Goal: Information Seeking & Learning: Learn about a topic

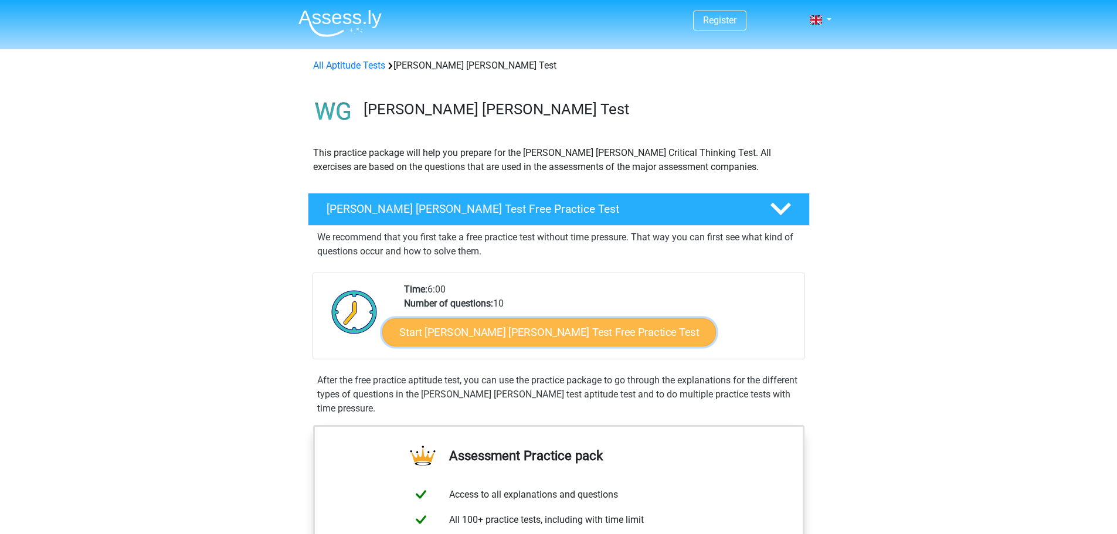
click at [488, 332] on link "Start Watson Glaser Test Free Practice Test" at bounding box center [549, 332] width 334 height 28
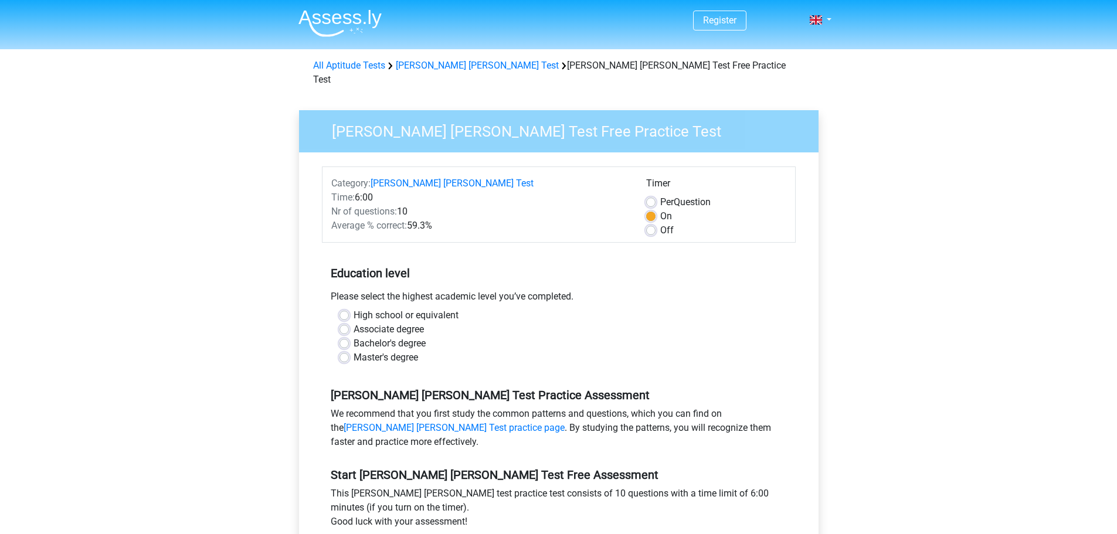
click at [354, 337] on label "Bachelor's degree" at bounding box center [390, 344] width 72 height 14
click at [344, 337] on input "Bachelor's degree" at bounding box center [343, 343] width 9 height 12
radio input "true"
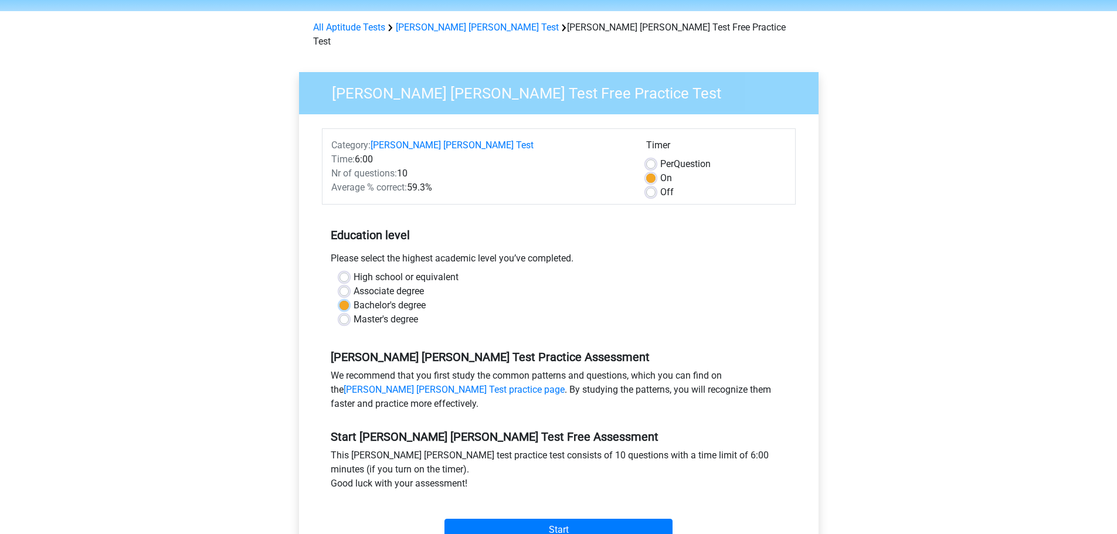
scroll to position [59, 0]
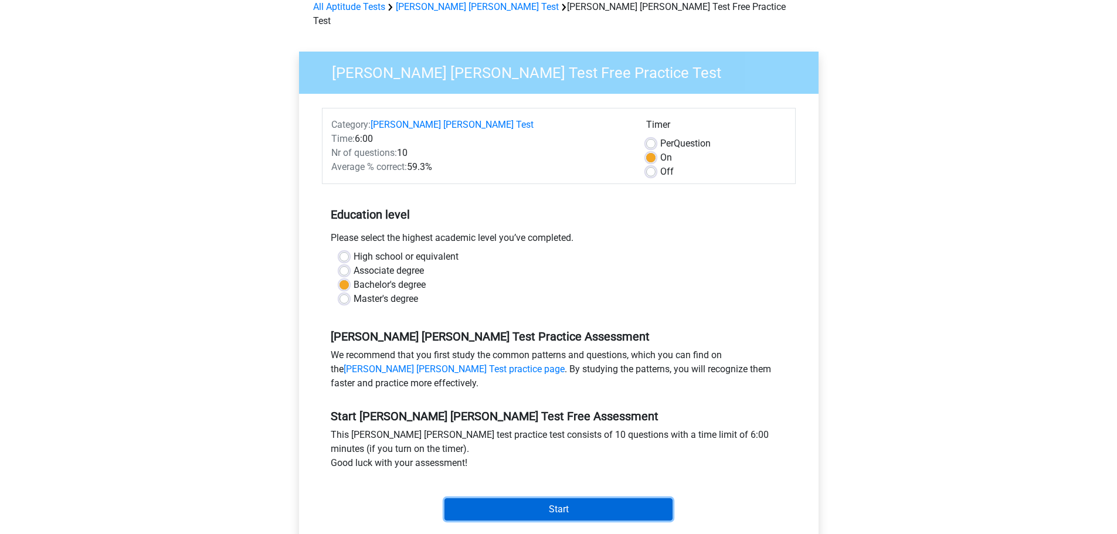
click at [575, 498] on input "Start" at bounding box center [558, 509] width 228 height 22
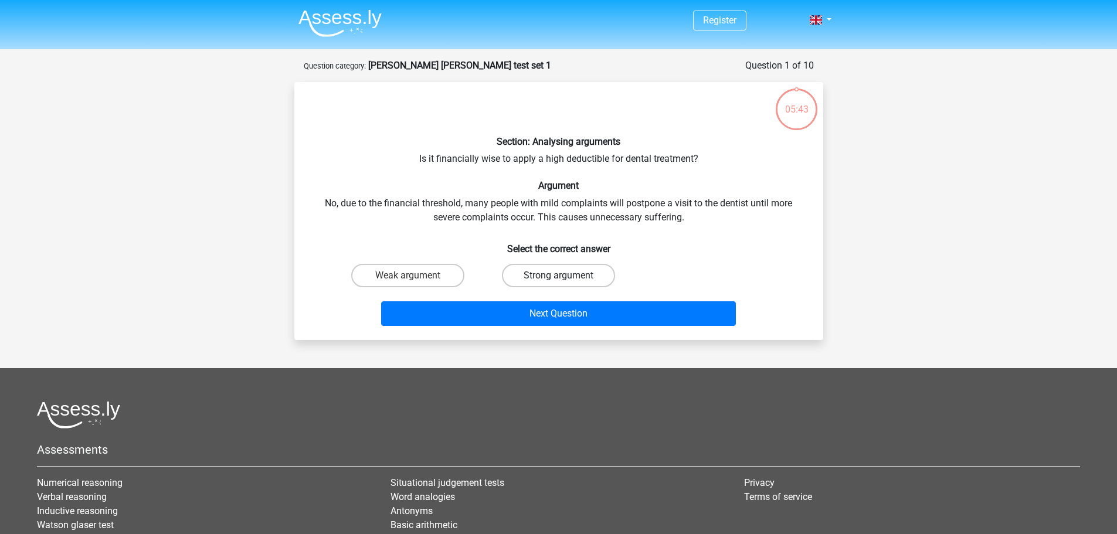
click at [575, 275] on label "Strong argument" at bounding box center [558, 275] width 113 height 23
click at [566, 276] on input "Strong argument" at bounding box center [562, 280] width 8 height 8
radio input "true"
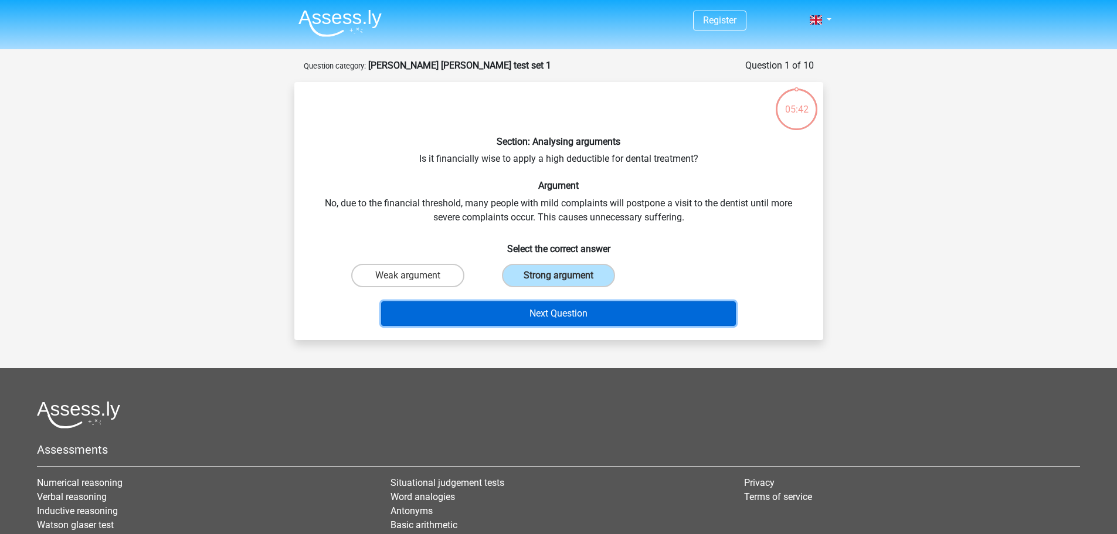
click at [575, 314] on button "Next Question" at bounding box center [558, 313] width 355 height 25
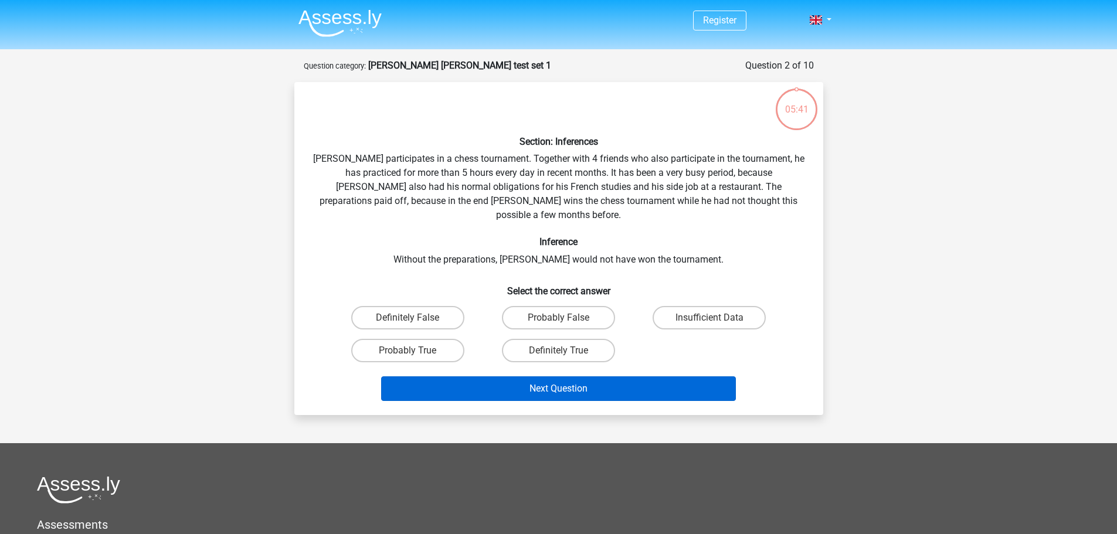
scroll to position [59, 0]
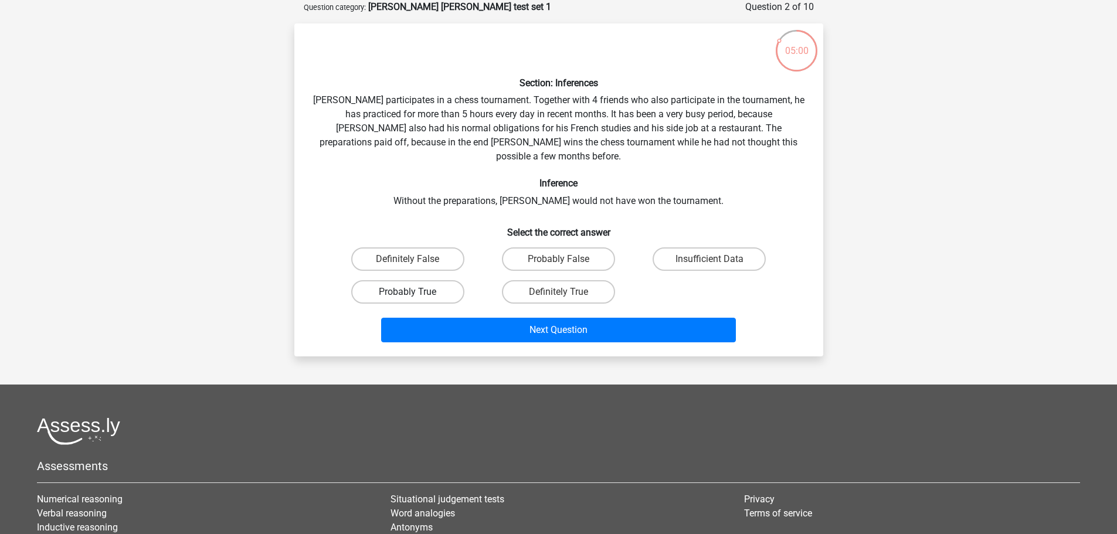
click at [401, 281] on label "Probably True" at bounding box center [407, 291] width 113 height 23
click at [407, 292] on input "Probably True" at bounding box center [411, 296] width 8 height 8
radio input "true"
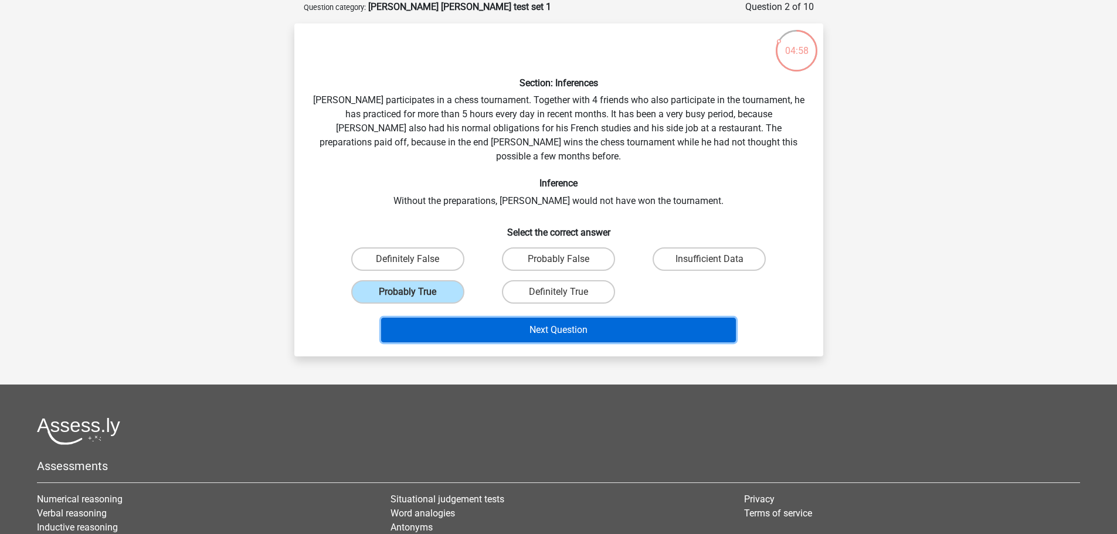
click at [494, 318] on button "Next Question" at bounding box center [558, 330] width 355 height 25
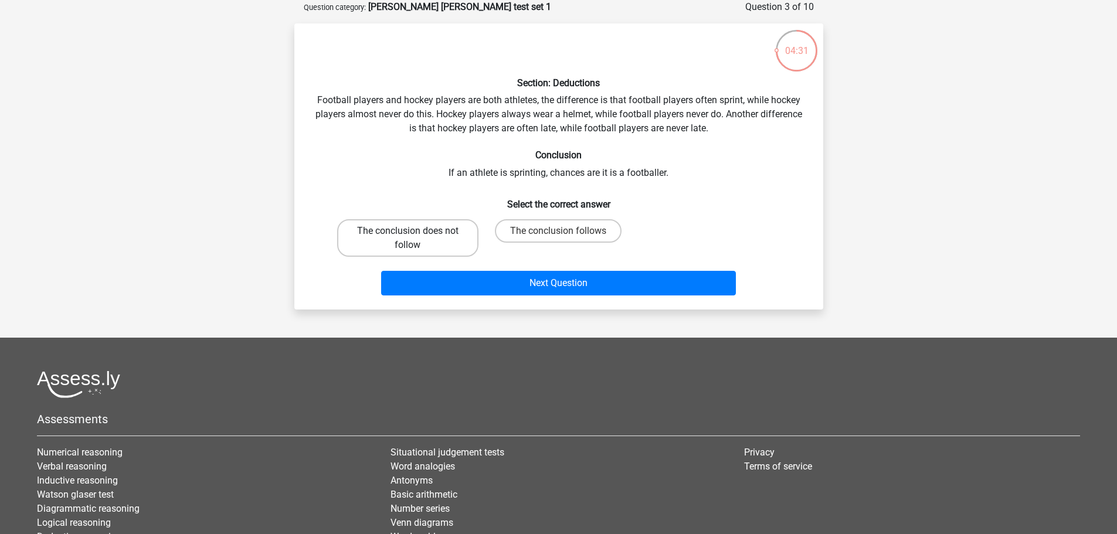
click at [454, 235] on label "The conclusion does not follow" at bounding box center [407, 238] width 141 height 38
click at [415, 235] on input "The conclusion does not follow" at bounding box center [411, 235] width 8 height 8
radio input "true"
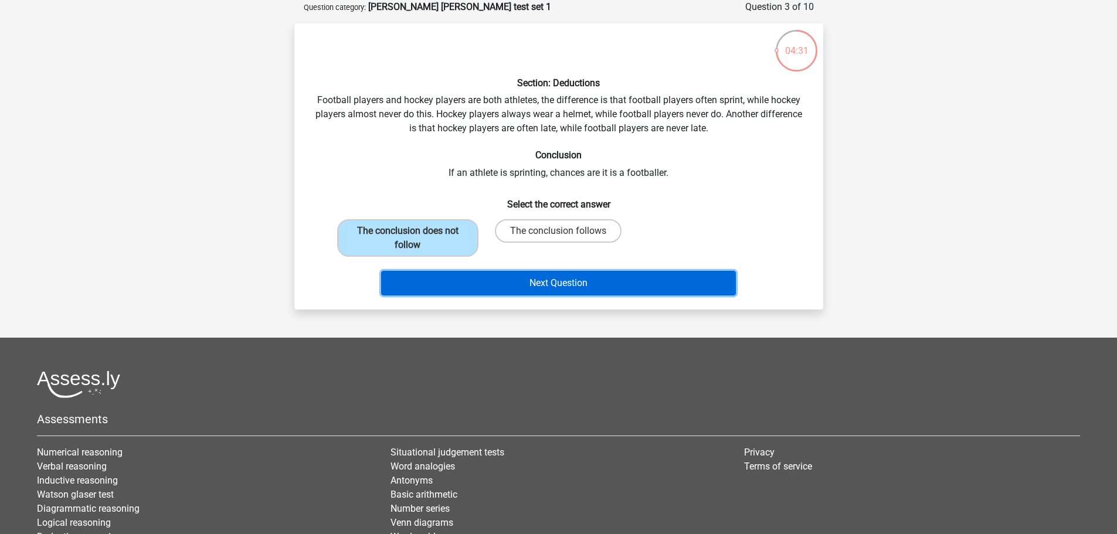
click at [528, 284] on button "Next Question" at bounding box center [558, 283] width 355 height 25
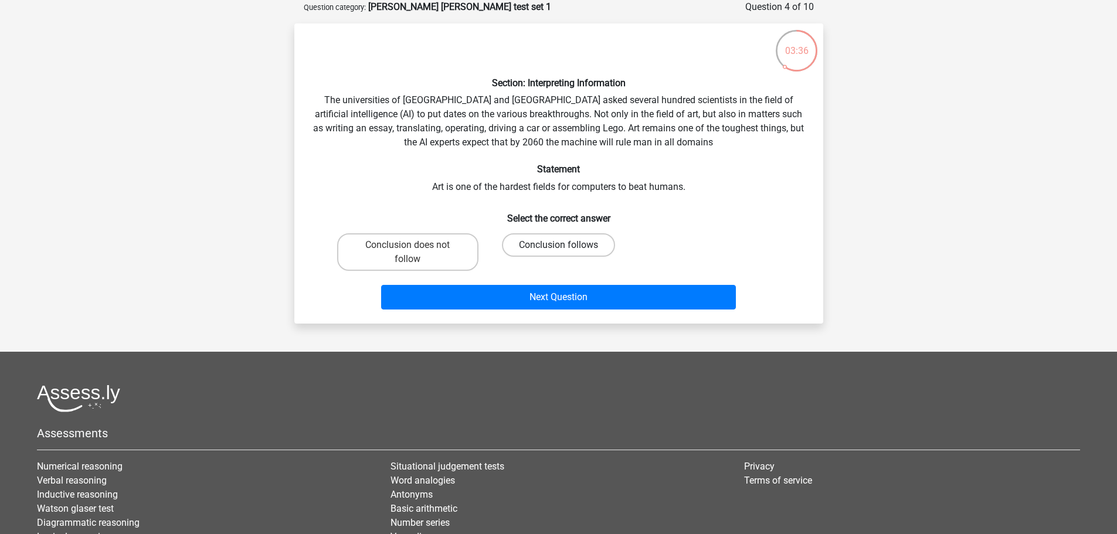
click at [521, 248] on label "Conclusion follows" at bounding box center [558, 244] width 113 height 23
click at [558, 248] on input "Conclusion follows" at bounding box center [562, 249] width 8 height 8
radio input "true"
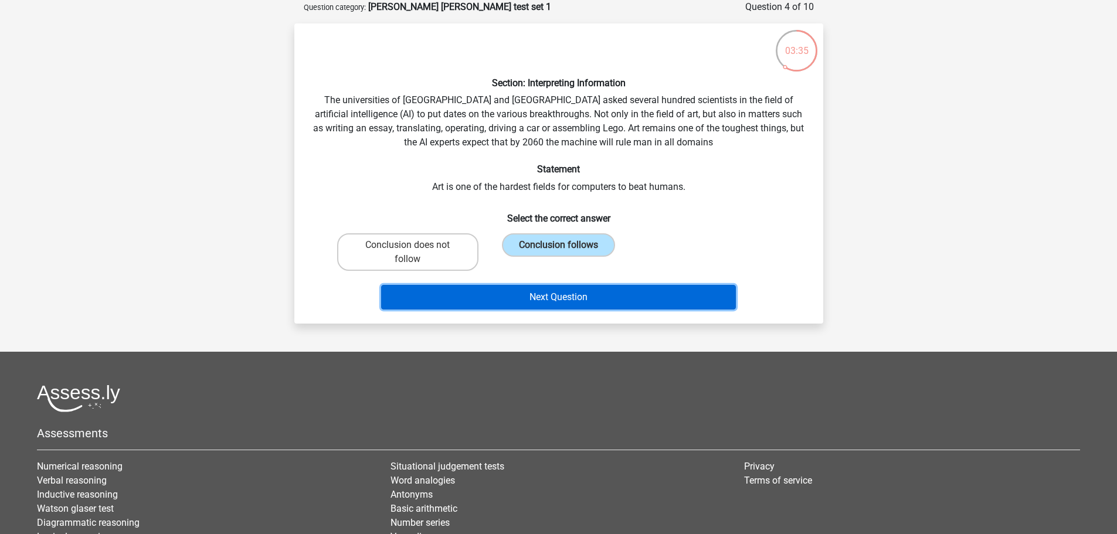
click at [558, 294] on button "Next Question" at bounding box center [558, 297] width 355 height 25
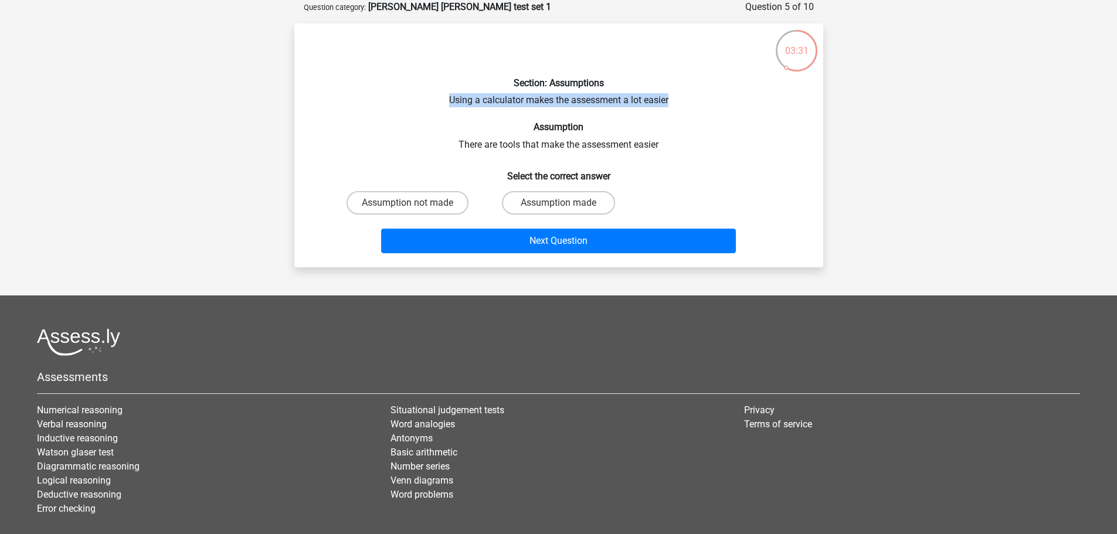
drag, startPoint x: 446, startPoint y: 101, endPoint x: 679, endPoint y: 103, distance: 233.3
click at [679, 103] on div "Section: Assumptions Using a calculator makes the assessment a lot easier Assum…" at bounding box center [558, 145] width 519 height 225
click at [537, 201] on label "Assumption made" at bounding box center [558, 202] width 113 height 23
click at [558, 203] on input "Assumption made" at bounding box center [562, 207] width 8 height 8
radio input "true"
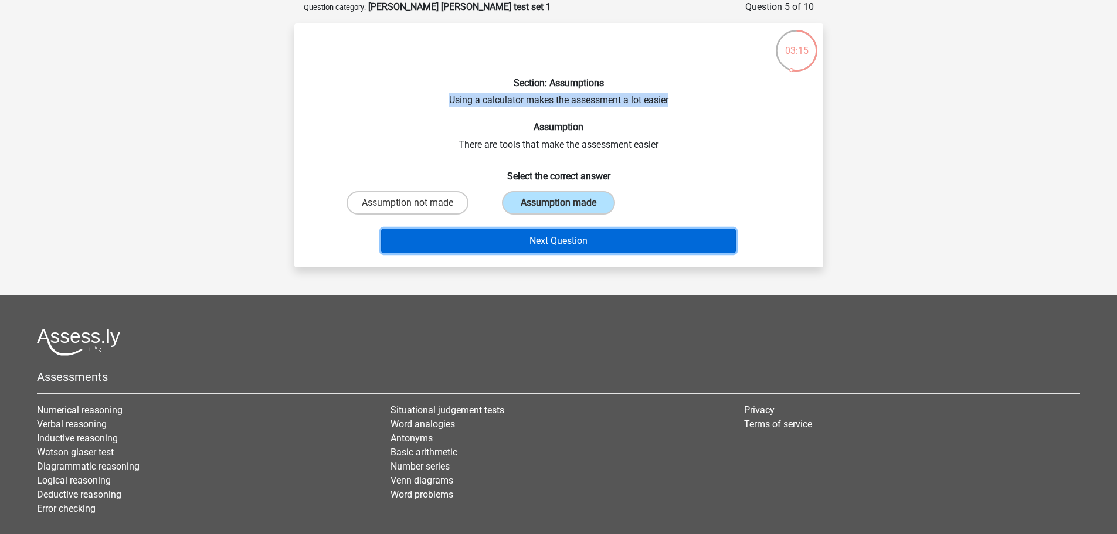
click at [542, 235] on button "Next Question" at bounding box center [558, 241] width 355 height 25
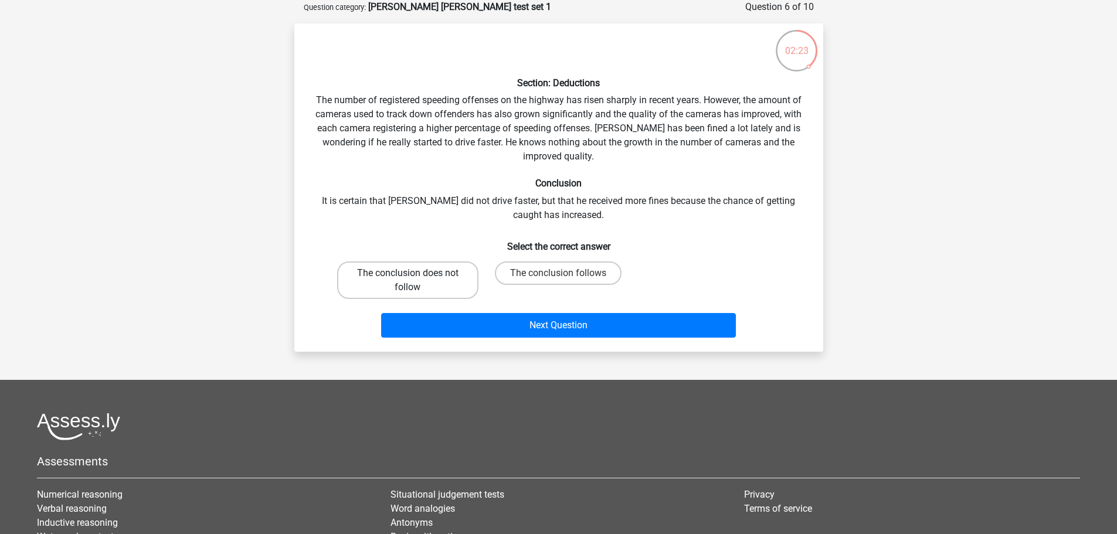
click at [444, 283] on label "The conclusion does not follow" at bounding box center [407, 280] width 141 height 38
click at [415, 281] on input "The conclusion does not follow" at bounding box center [411, 277] width 8 height 8
radio input "true"
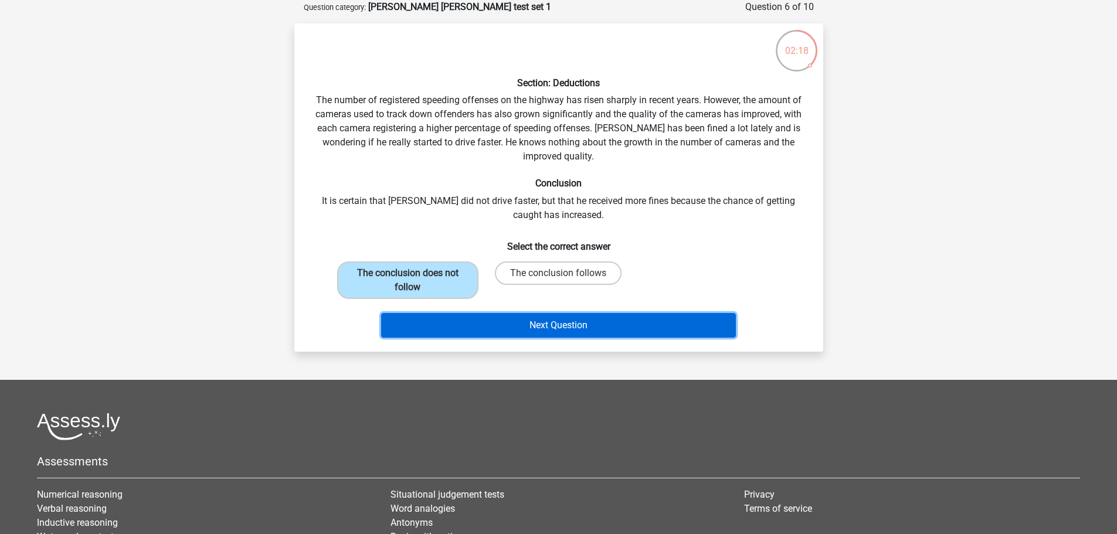
click at [484, 325] on button "Next Question" at bounding box center [558, 325] width 355 height 25
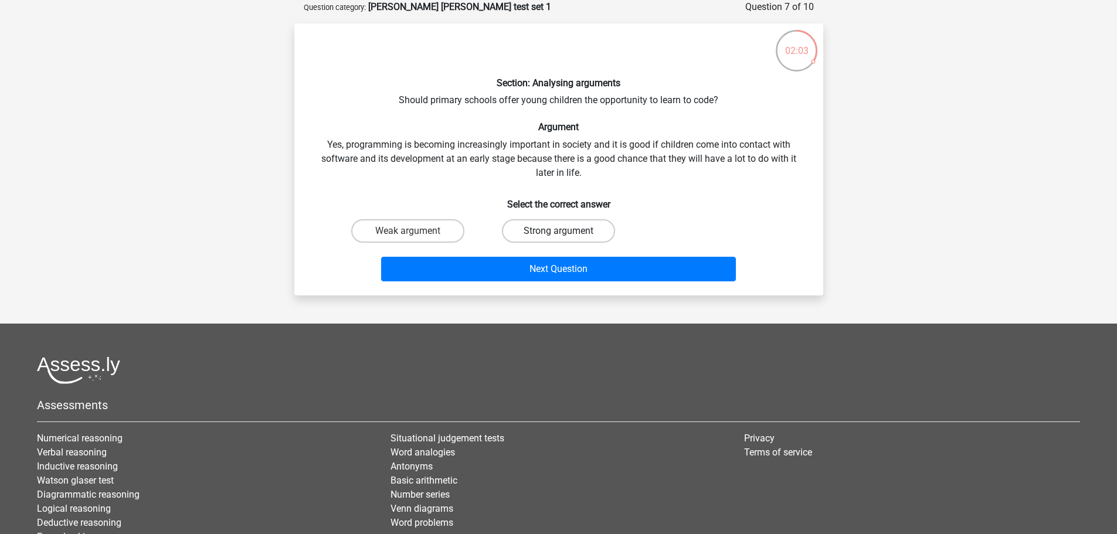
click at [538, 228] on label "Strong argument" at bounding box center [558, 230] width 113 height 23
click at [558, 231] on input "Strong argument" at bounding box center [562, 235] width 8 height 8
radio input "true"
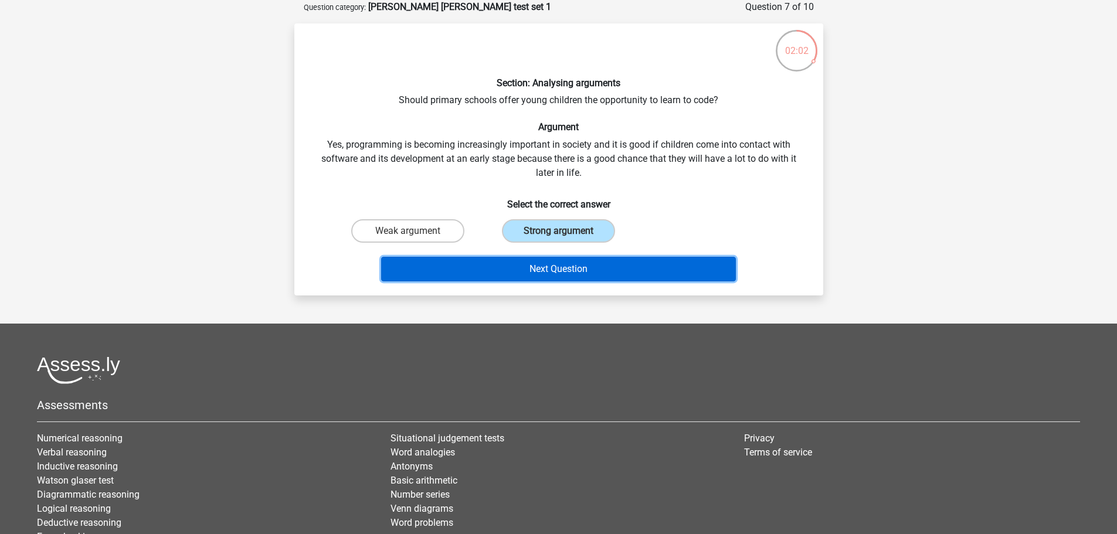
click at [528, 268] on button "Next Question" at bounding box center [558, 269] width 355 height 25
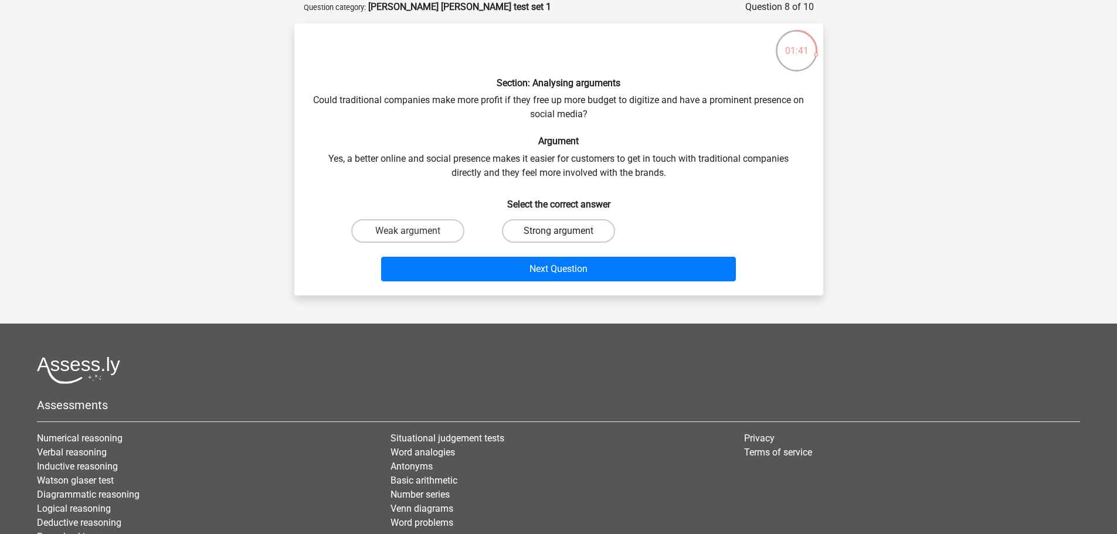
click at [548, 233] on label "Strong argument" at bounding box center [558, 230] width 113 height 23
click at [558, 233] on input "Strong argument" at bounding box center [562, 235] width 8 height 8
radio input "true"
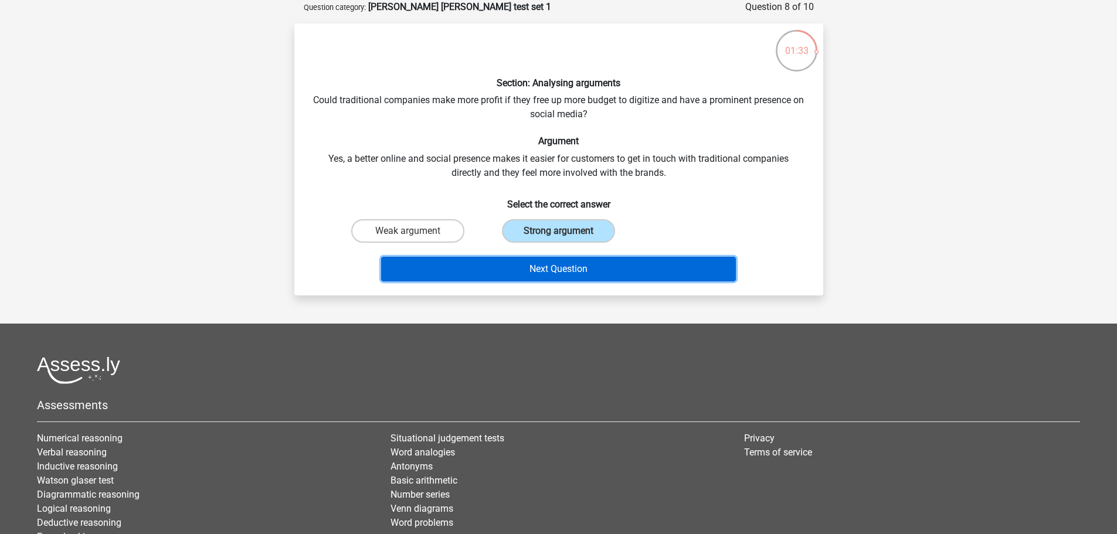
click at [489, 263] on button "Next Question" at bounding box center [558, 269] width 355 height 25
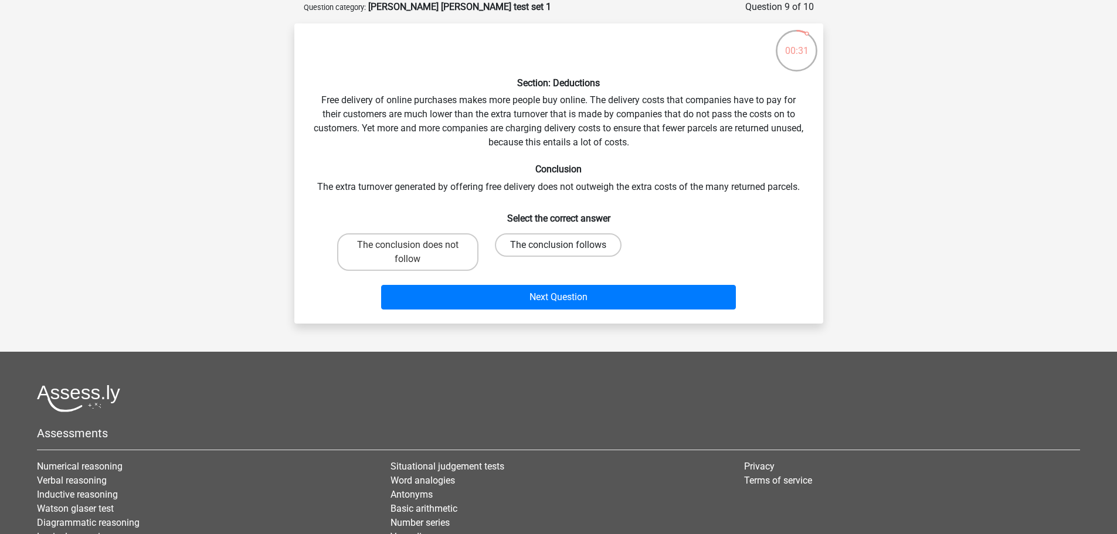
click at [531, 242] on label "The conclusion follows" at bounding box center [558, 244] width 127 height 23
click at [558, 245] on input "The conclusion follows" at bounding box center [562, 249] width 8 height 8
radio input "true"
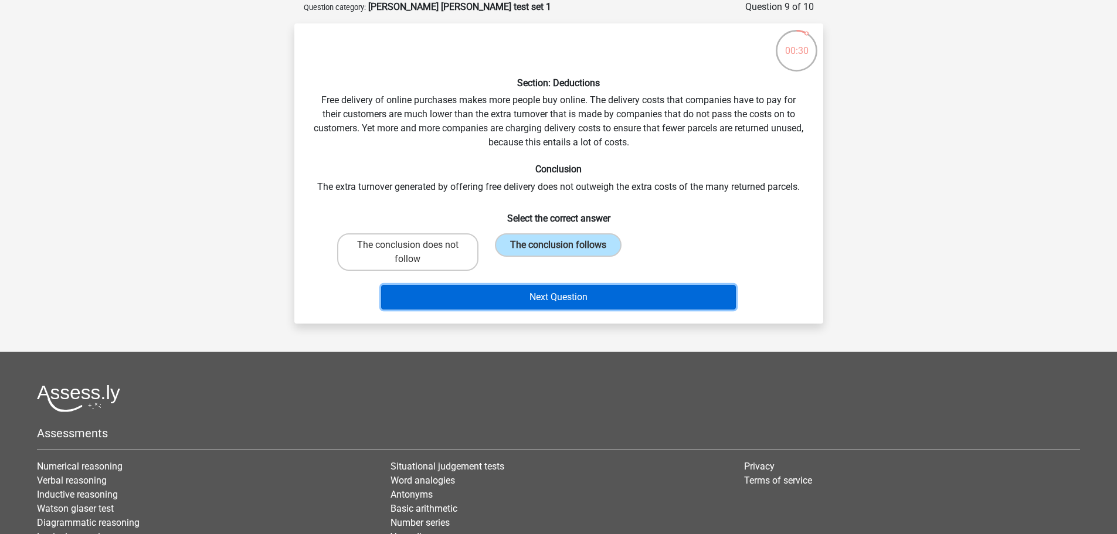
click at [552, 292] on button "Next Question" at bounding box center [558, 297] width 355 height 25
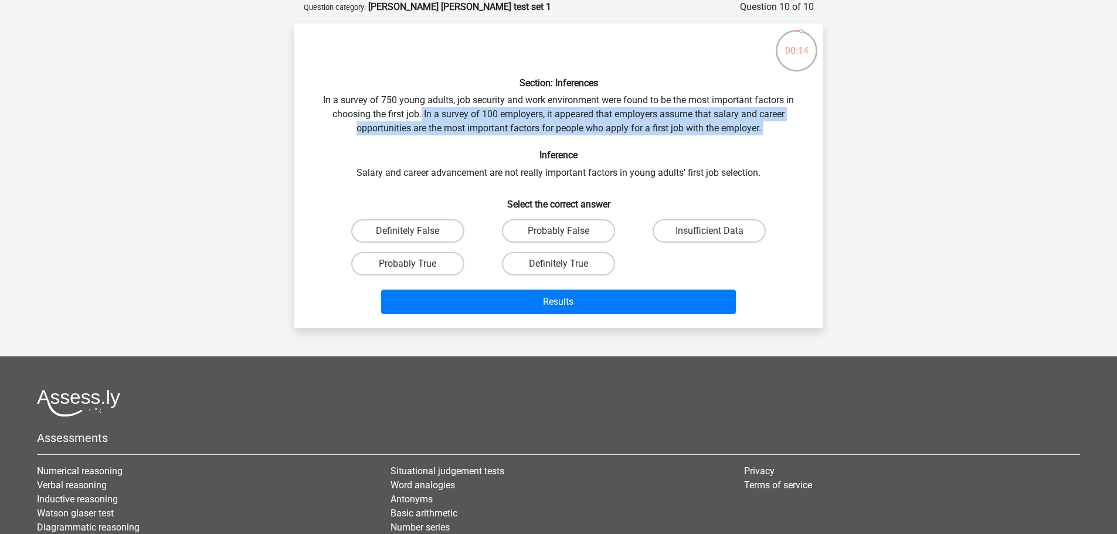
drag, startPoint x: 420, startPoint y: 113, endPoint x: 769, endPoint y: 138, distance: 349.1
click at [769, 138] on div "Section: Inferences In a survey of 750 young adults, job security and work envi…" at bounding box center [558, 176] width 519 height 286
click at [573, 236] on label "Probably False" at bounding box center [558, 230] width 113 height 23
click at [566, 236] on input "Probably False" at bounding box center [562, 235] width 8 height 8
radio input "true"
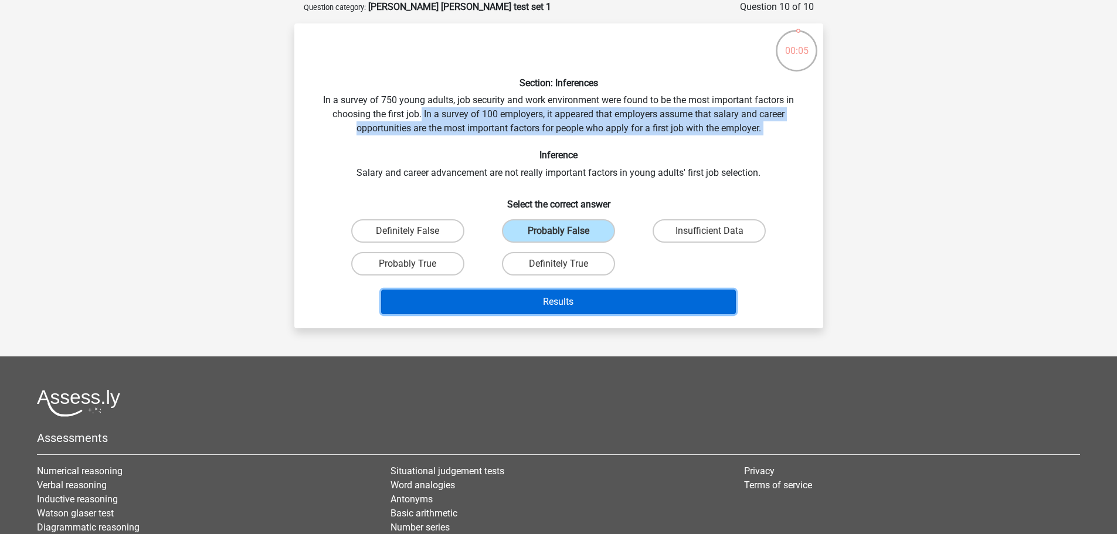
click at [614, 308] on button "Results" at bounding box center [558, 302] width 355 height 25
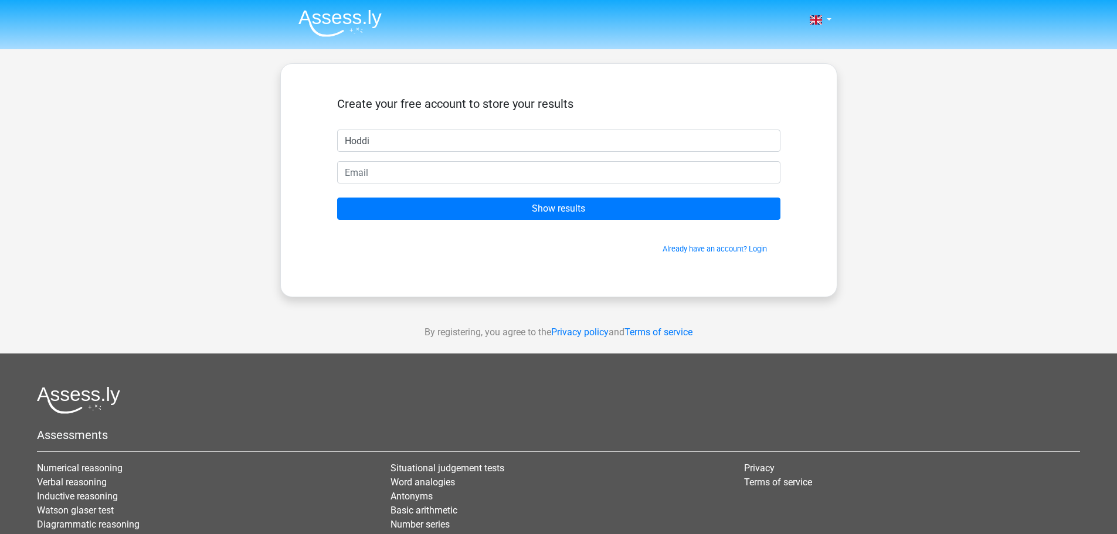
type input "Hoddi"
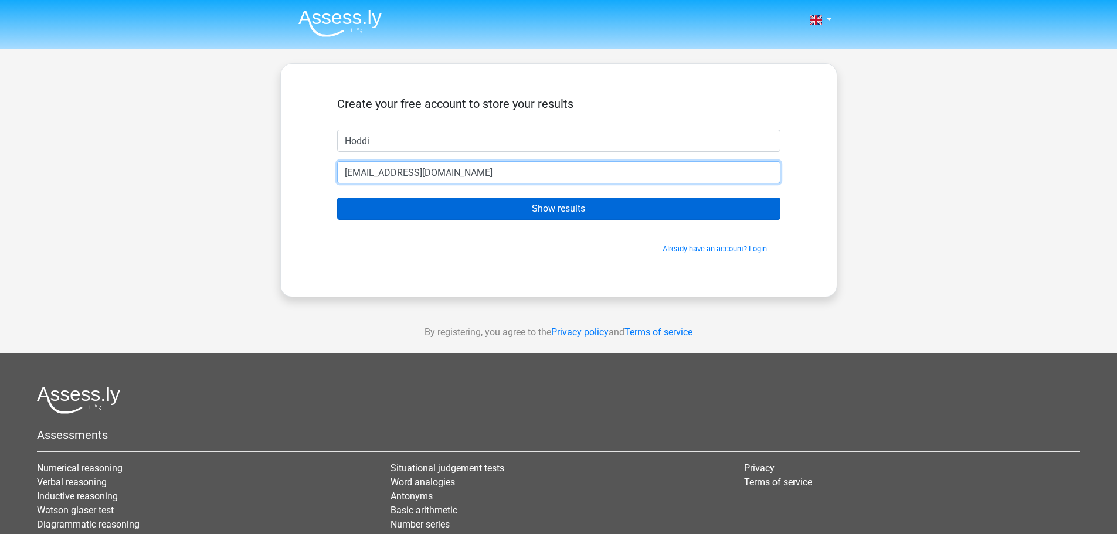
type input "horlhaf@gmail.com"
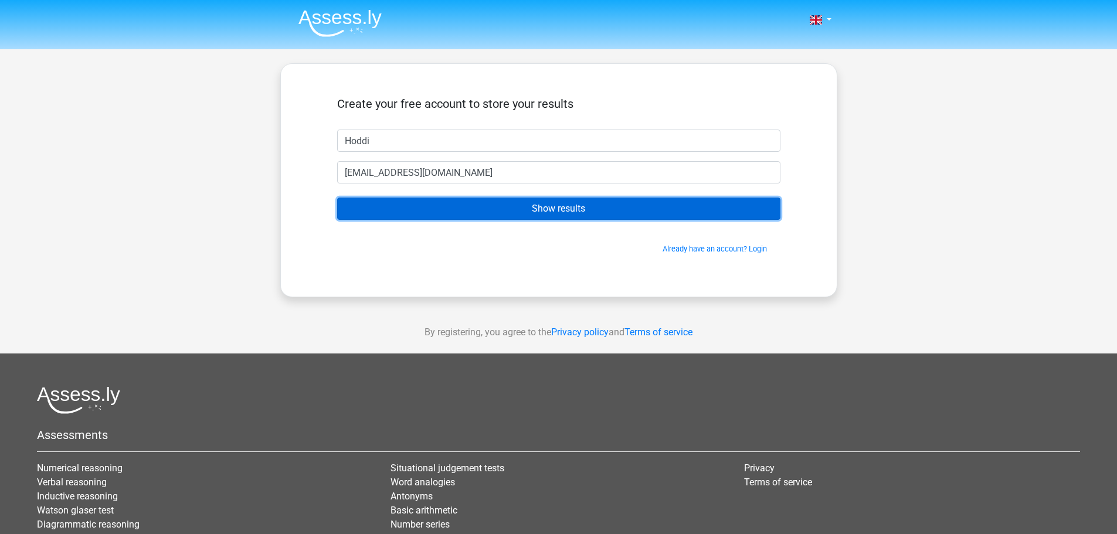
click at [530, 205] on input "Show results" at bounding box center [558, 209] width 443 height 22
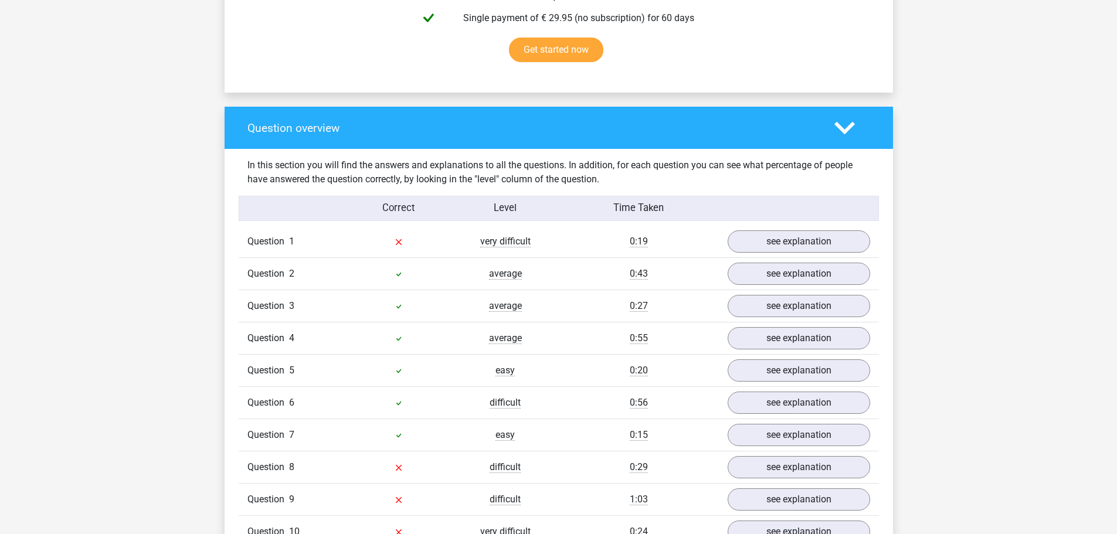
scroll to position [821, 0]
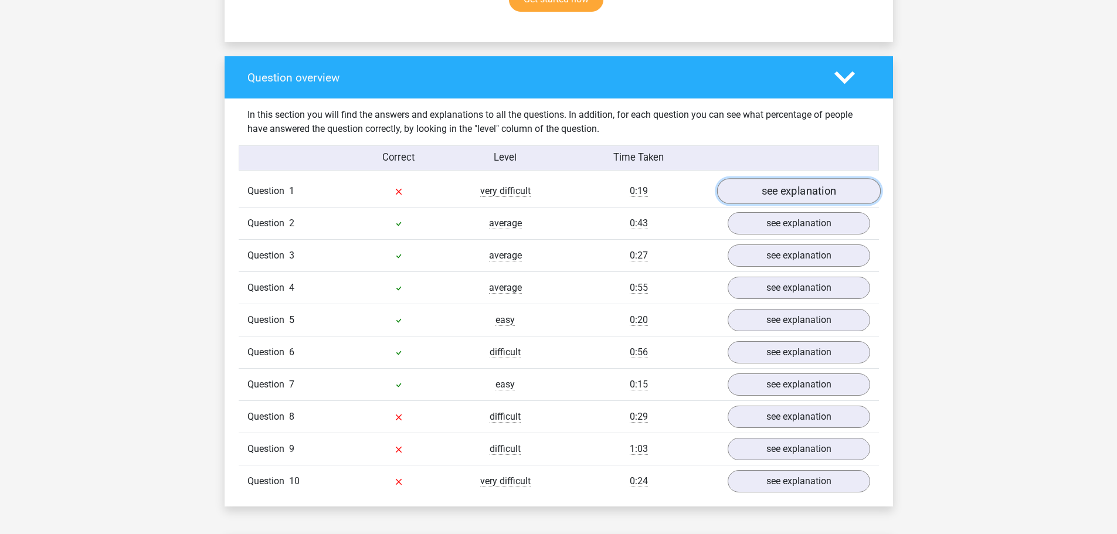
click at [836, 186] on link "see explanation" at bounding box center [798, 192] width 164 height 26
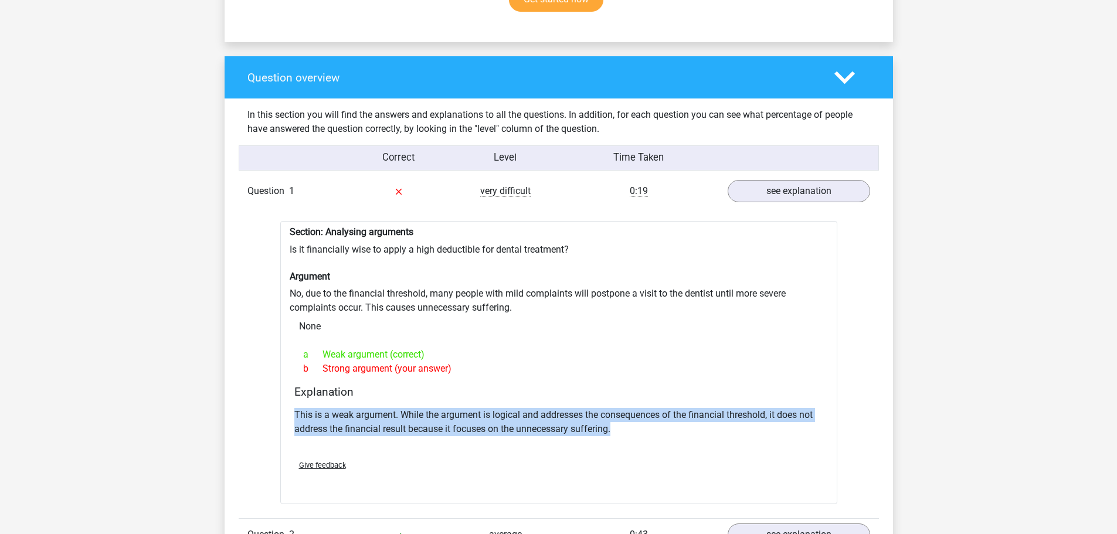
drag, startPoint x: 623, startPoint y: 422, endPoint x: 294, endPoint y: 406, distance: 328.7
click at [294, 408] on p "This is a weak argument. While the argument is logical and addresses the conseq…" at bounding box center [558, 422] width 529 height 28
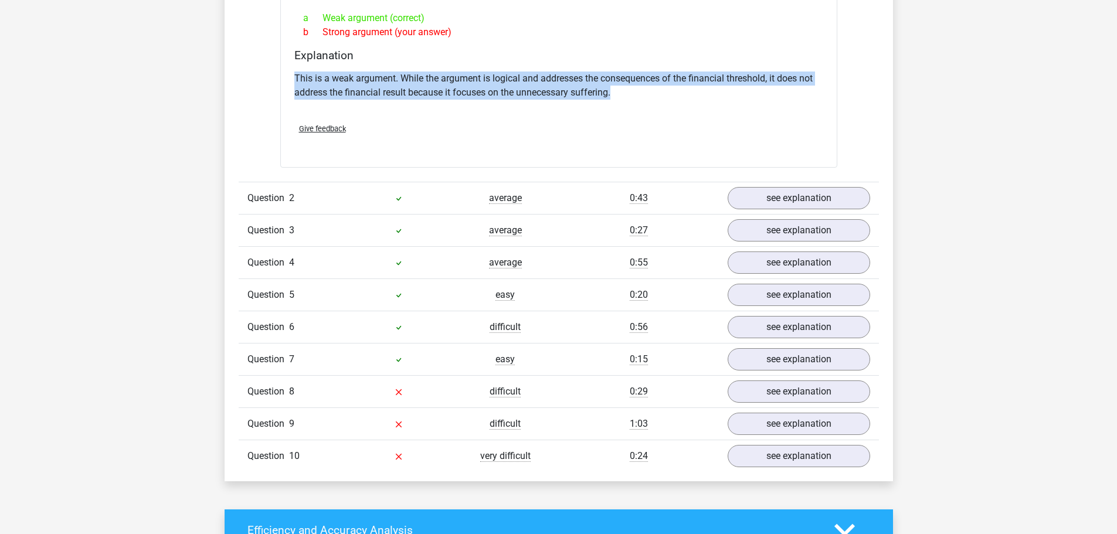
scroll to position [1173, 0]
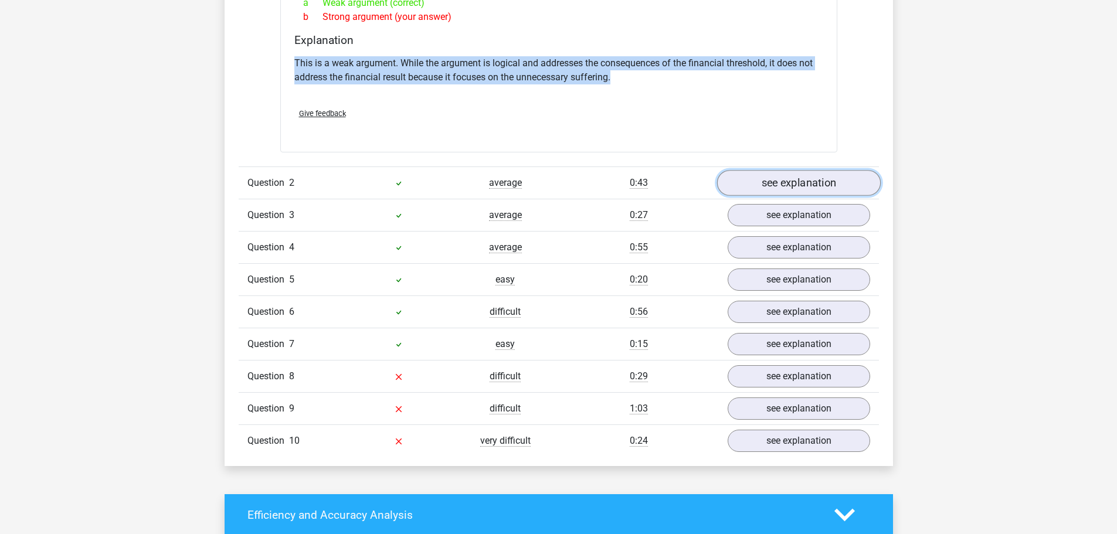
click at [789, 182] on link "see explanation" at bounding box center [798, 183] width 164 height 26
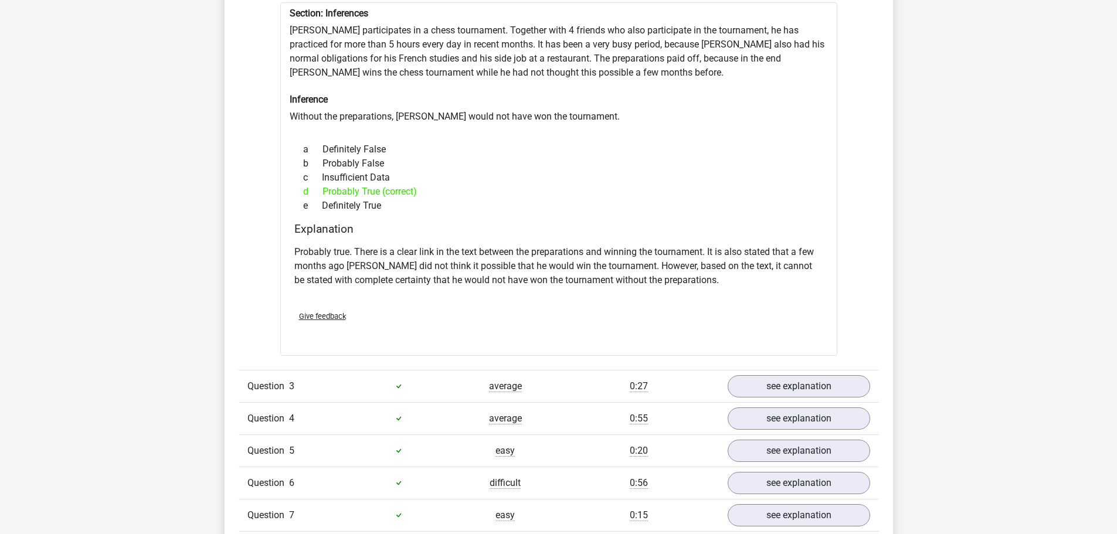
scroll to position [1407, 0]
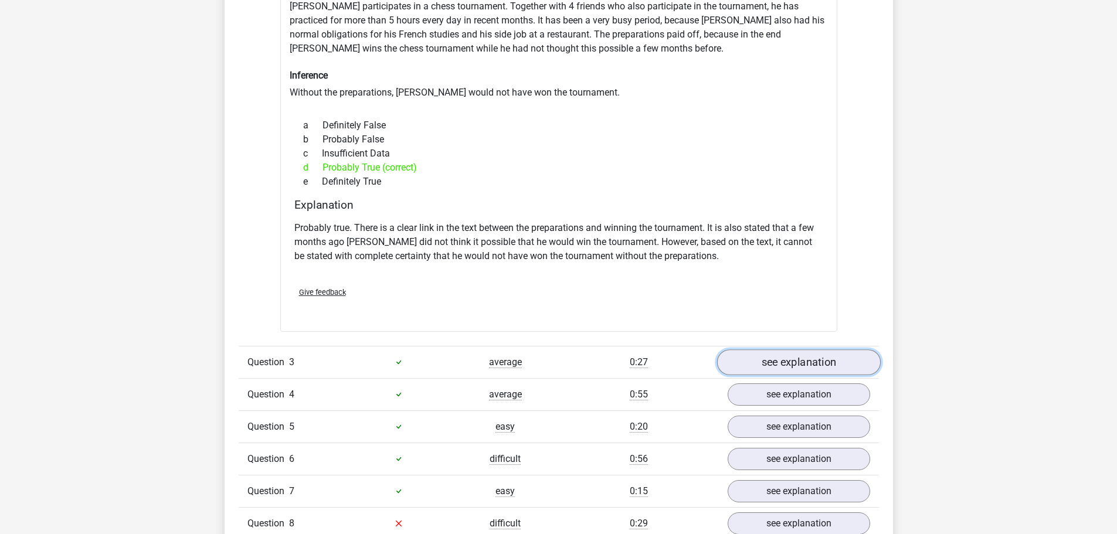
click at [783, 353] on link "see explanation" at bounding box center [798, 362] width 164 height 26
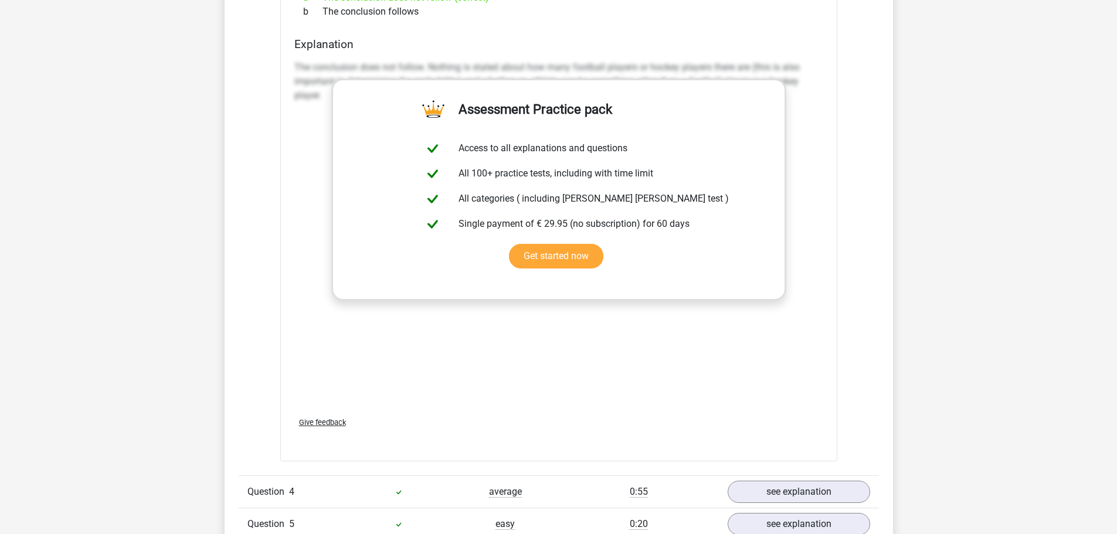
scroll to position [2345, 0]
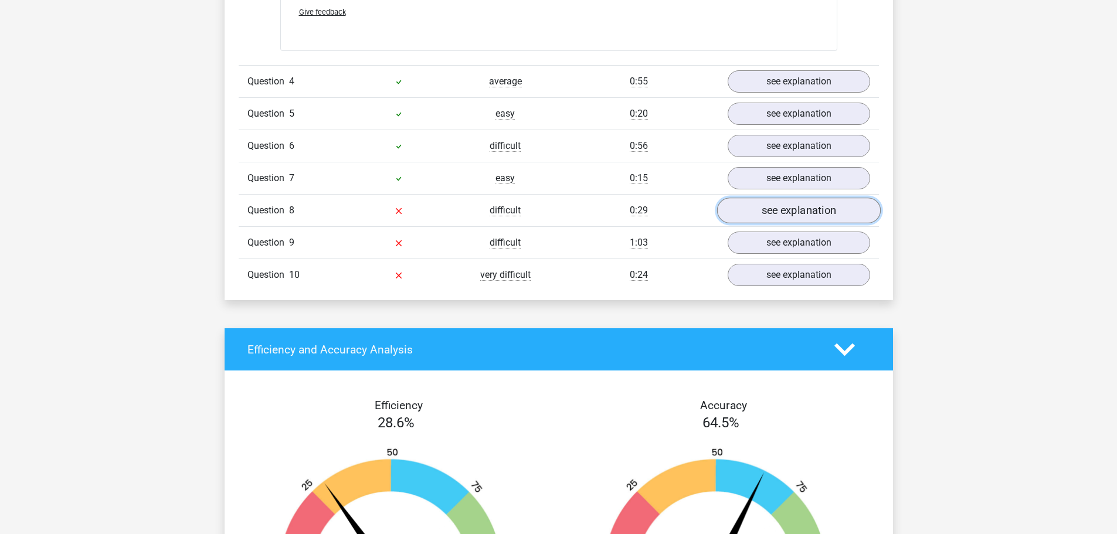
click at [789, 208] on link "see explanation" at bounding box center [798, 211] width 164 height 26
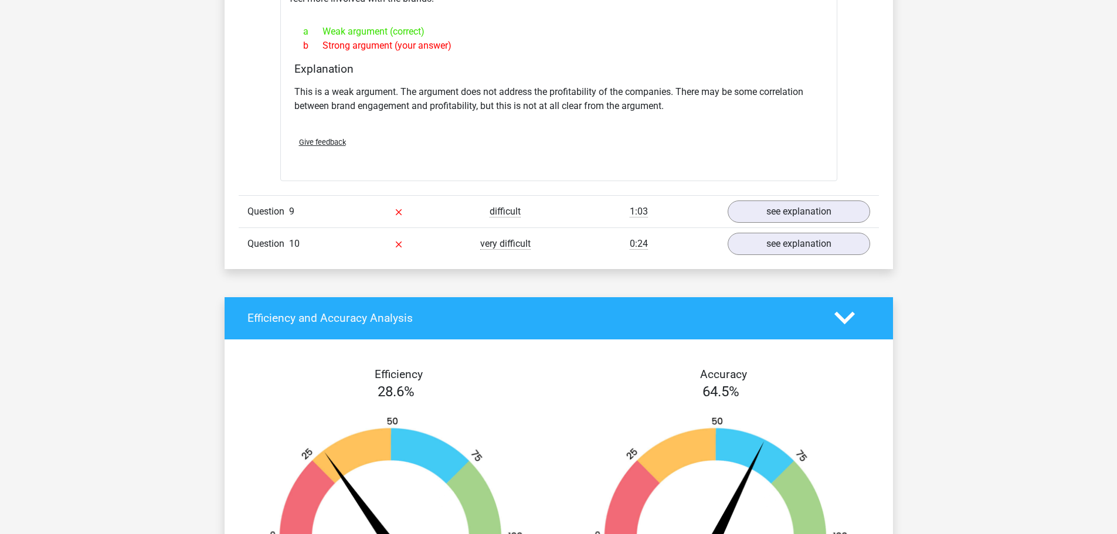
scroll to position [2697, 0]
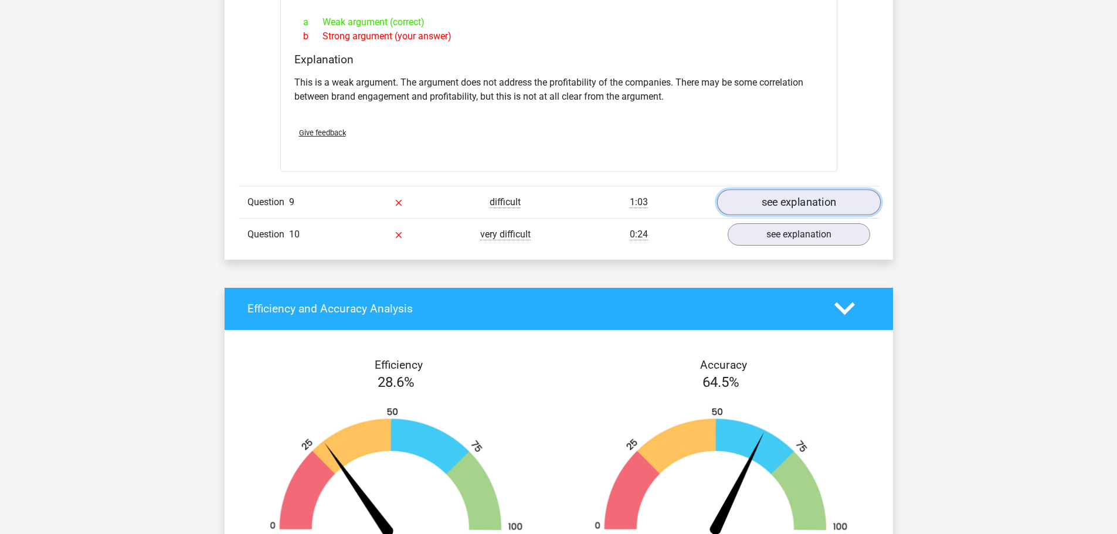
click at [794, 201] on link "see explanation" at bounding box center [798, 202] width 164 height 26
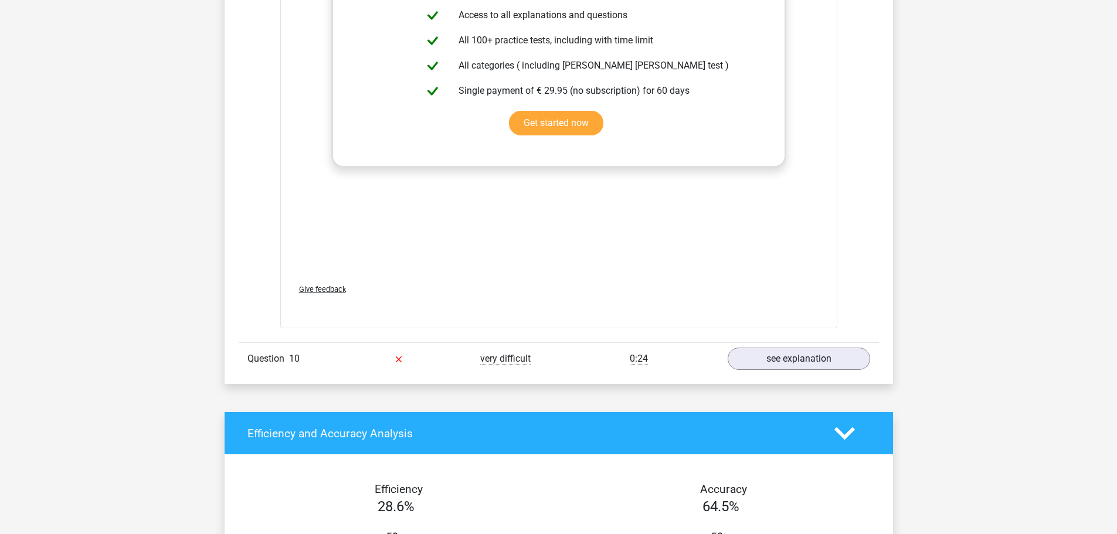
scroll to position [3400, 0]
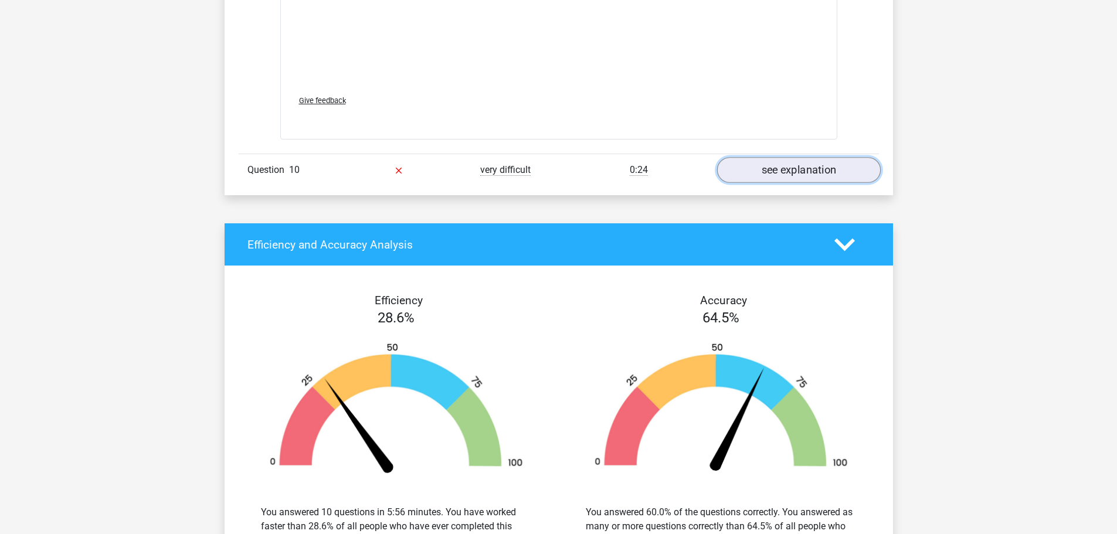
click at [784, 163] on link "see explanation" at bounding box center [798, 170] width 164 height 26
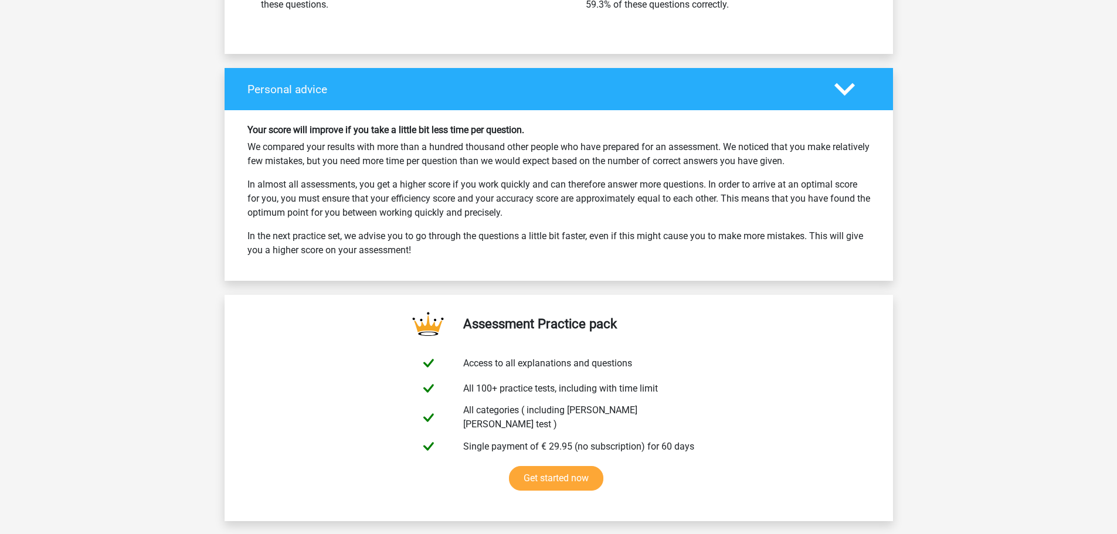
scroll to position [4690, 0]
